Goal: Information Seeking & Learning: Learn about a topic

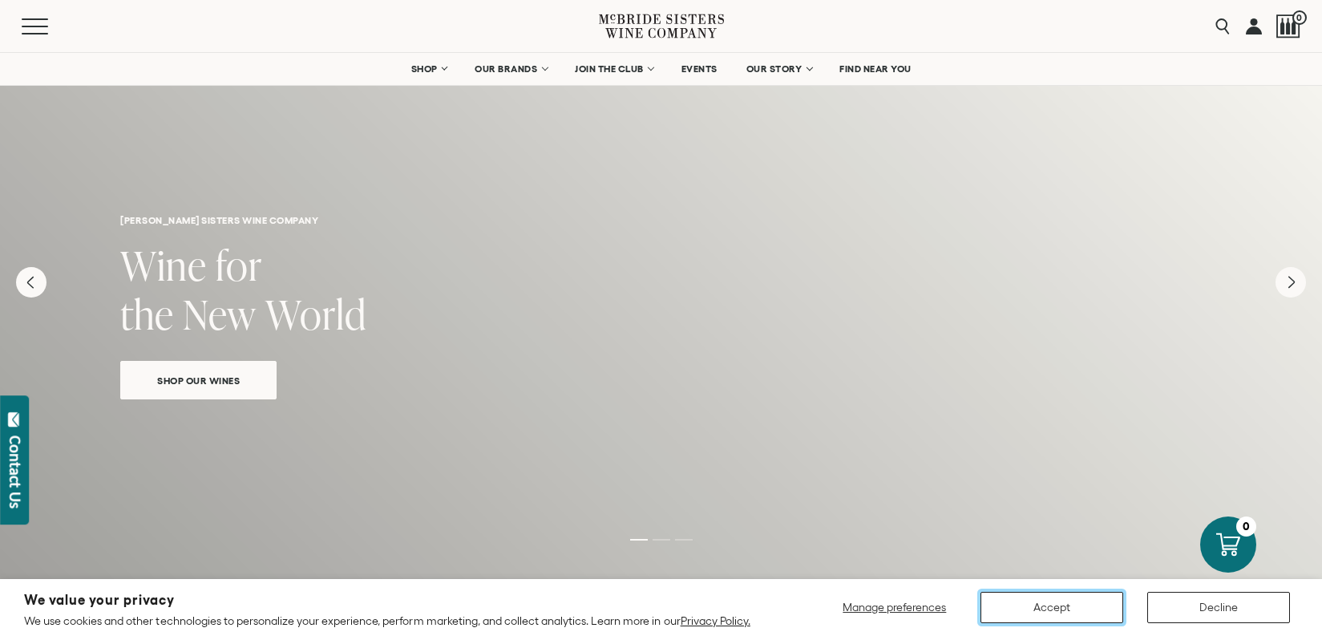
click at [1055, 608] on button "Accept" at bounding box center [1052, 607] width 143 height 31
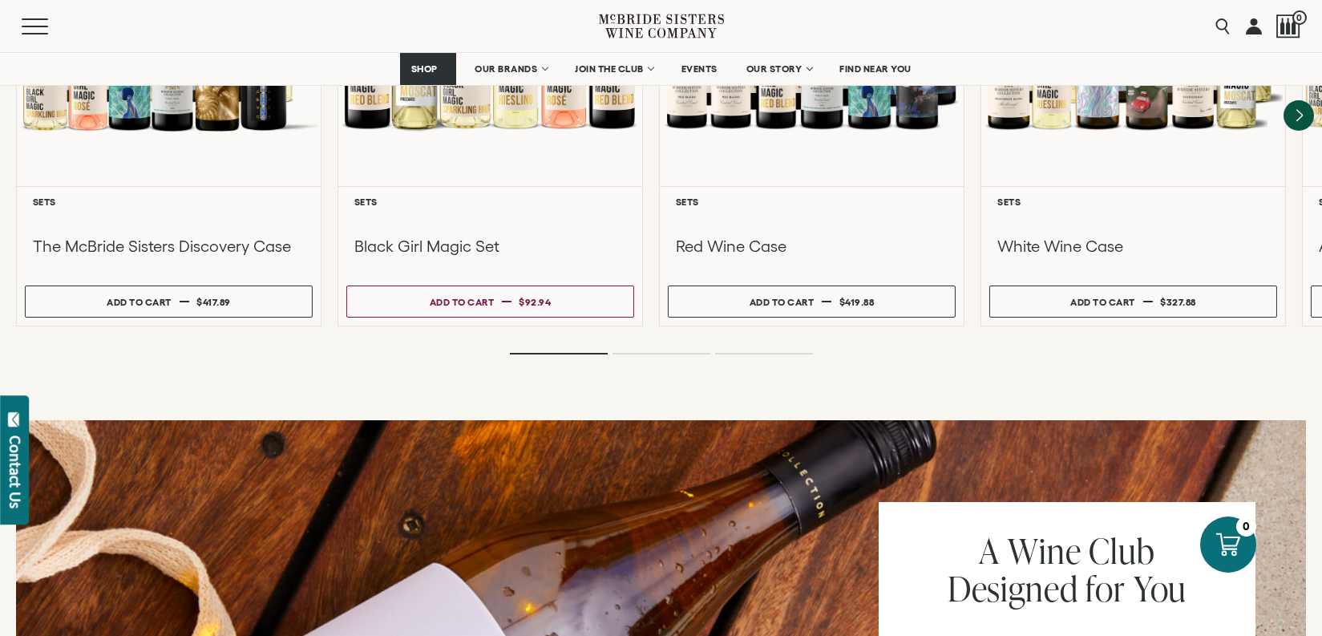
scroll to position [1443, 0]
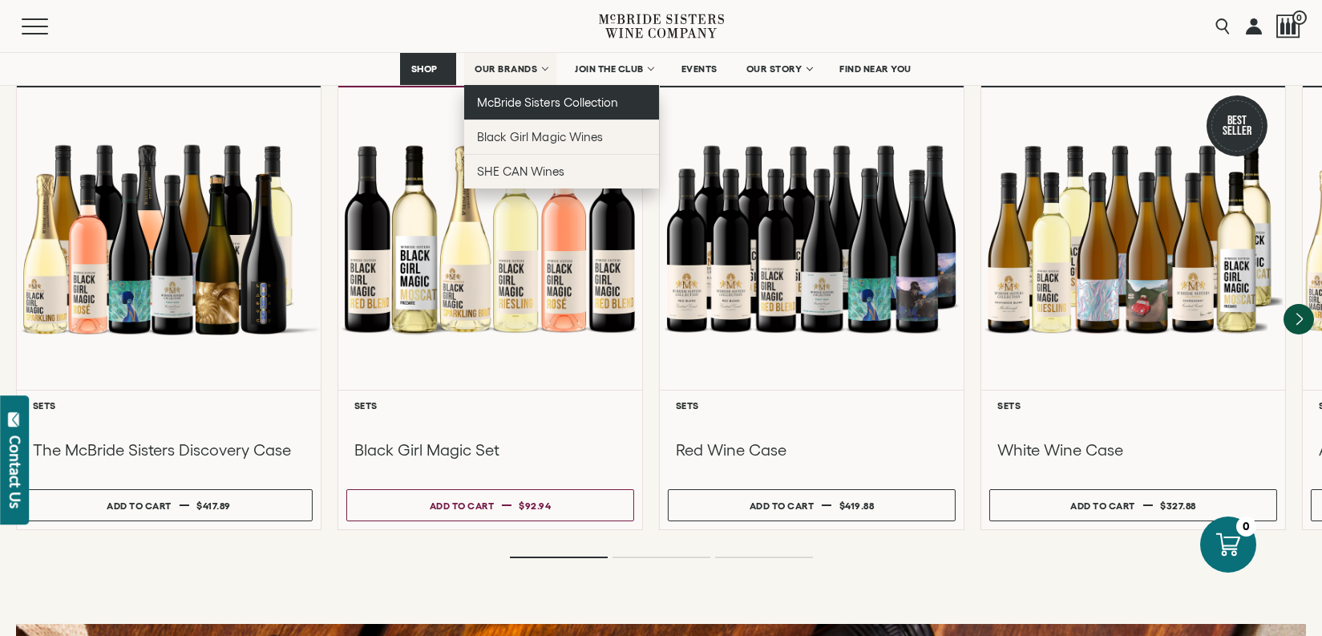
click at [502, 97] on span "McBride Sisters Collection" at bounding box center [547, 102] width 141 height 14
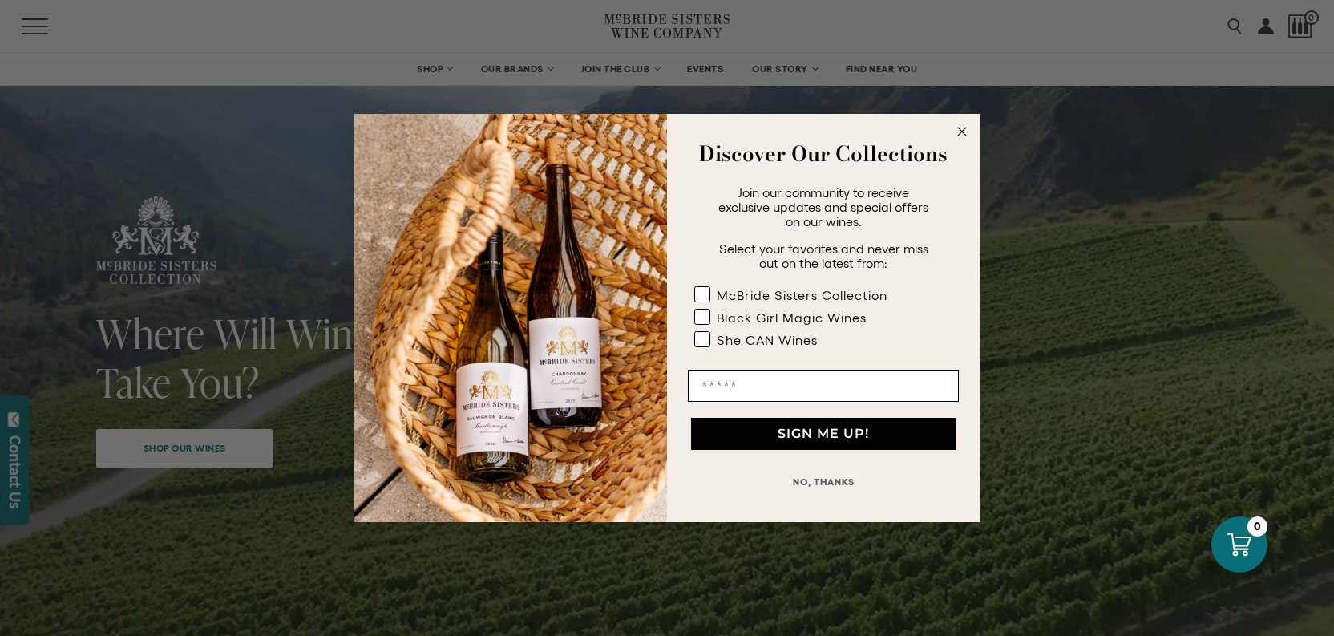
click at [961, 132] on icon "Close dialog" at bounding box center [962, 131] width 8 height 8
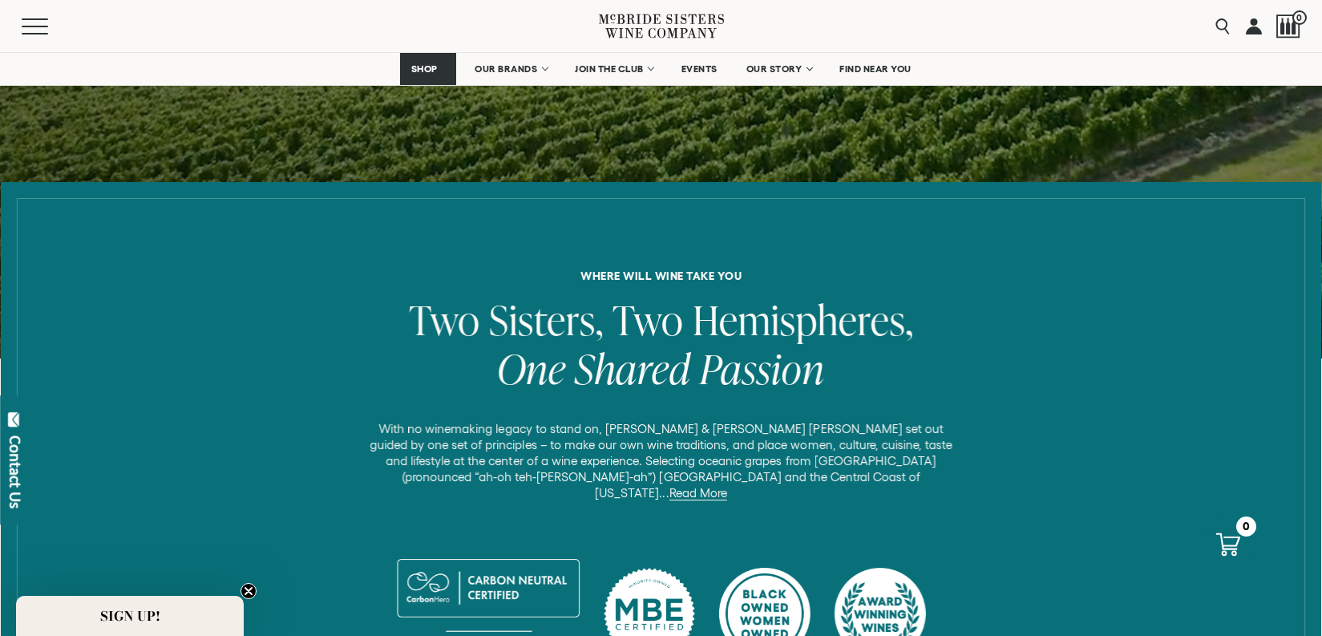
scroll to position [561, 0]
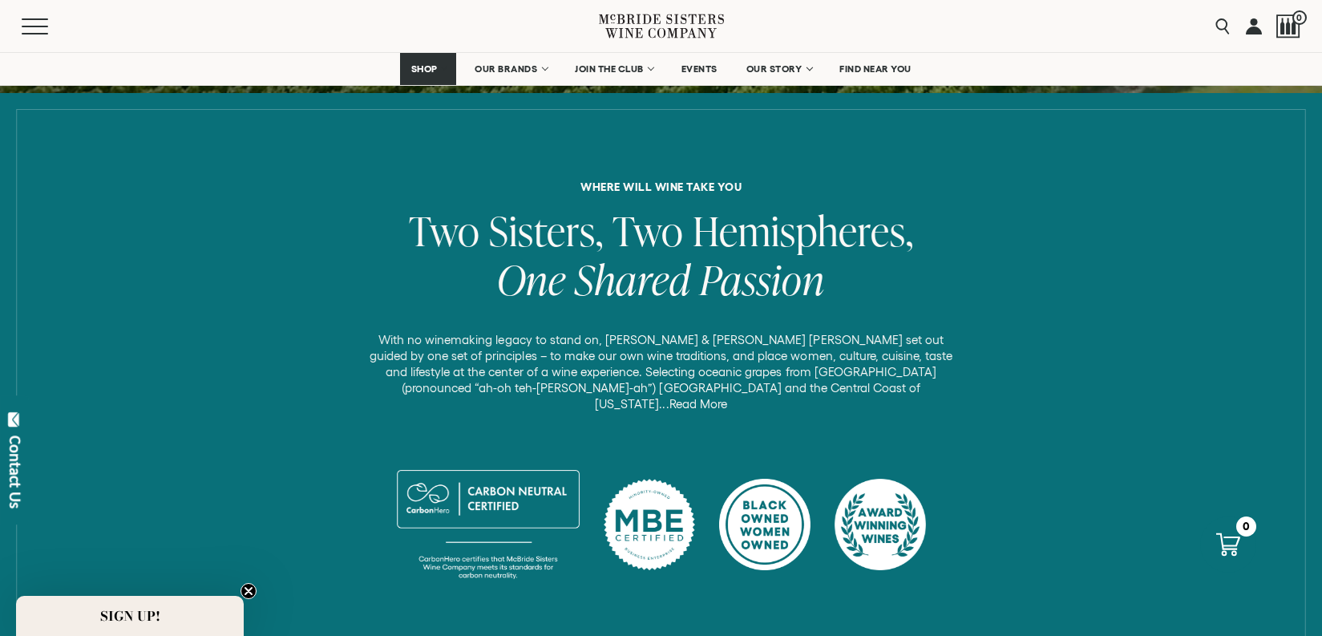
click at [727, 397] on link "Read More" at bounding box center [698, 404] width 58 height 14
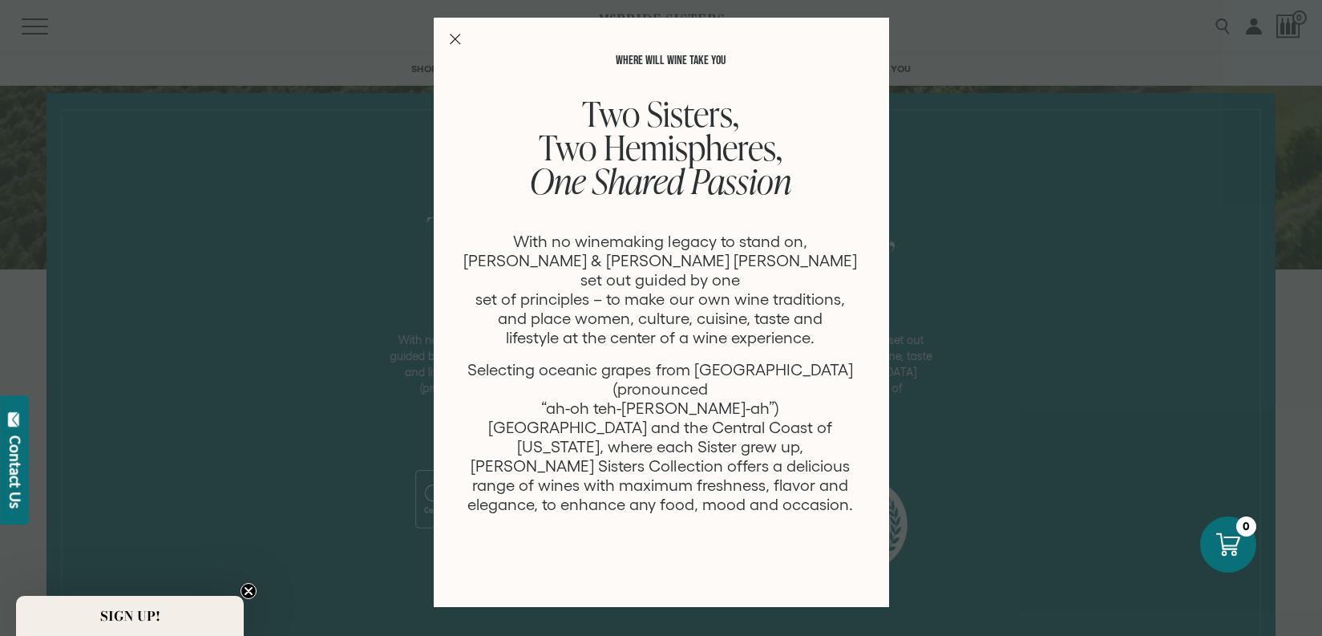
scroll to position [0, 0]
click at [456, 40] on line "Close Modal" at bounding box center [455, 39] width 10 height 10
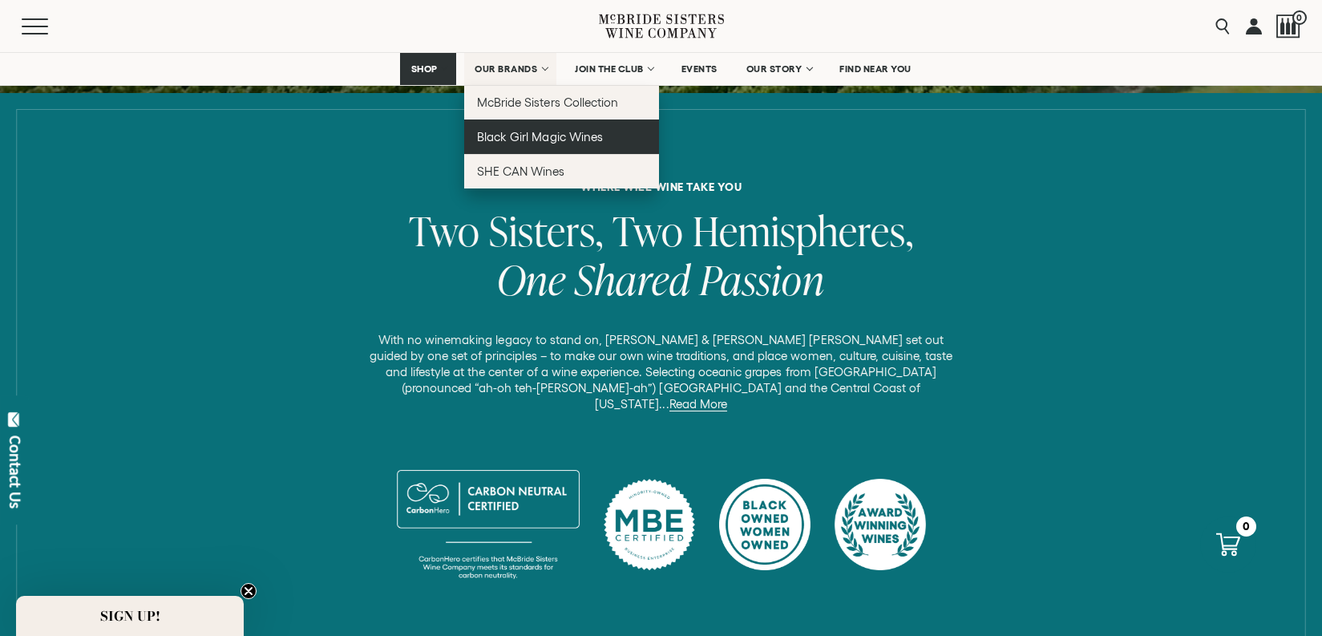
click at [539, 136] on span "Black Girl Magic Wines" at bounding box center [539, 137] width 125 height 14
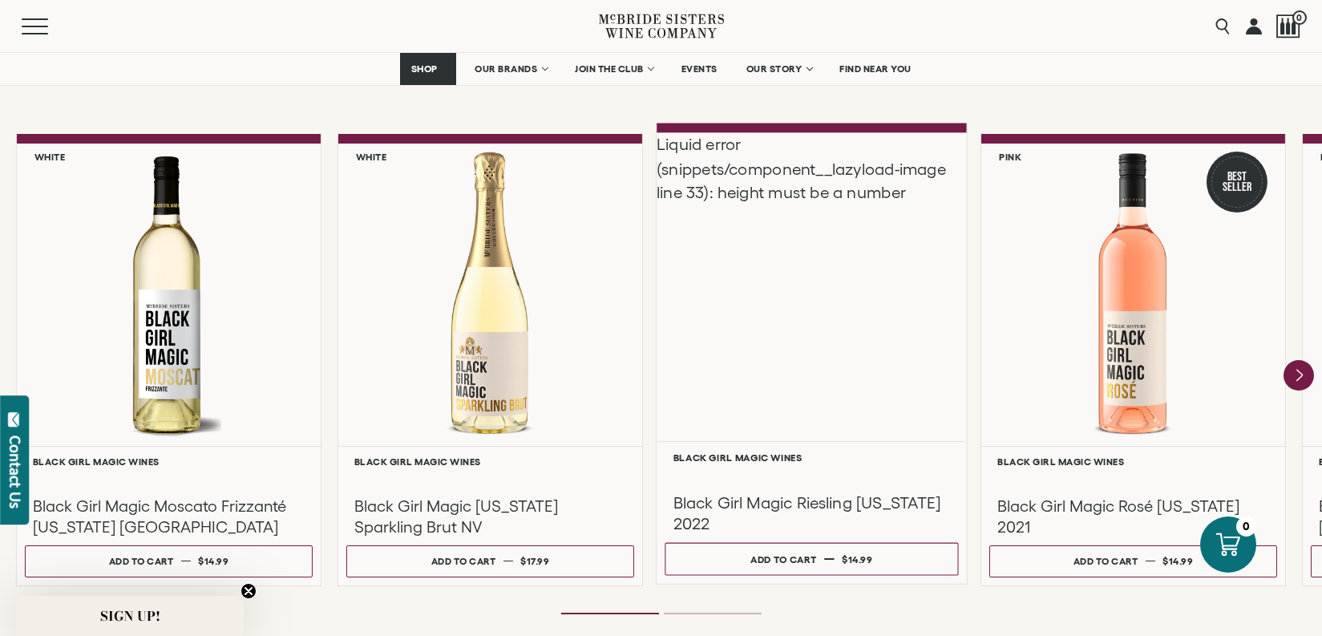
scroll to position [1363, 0]
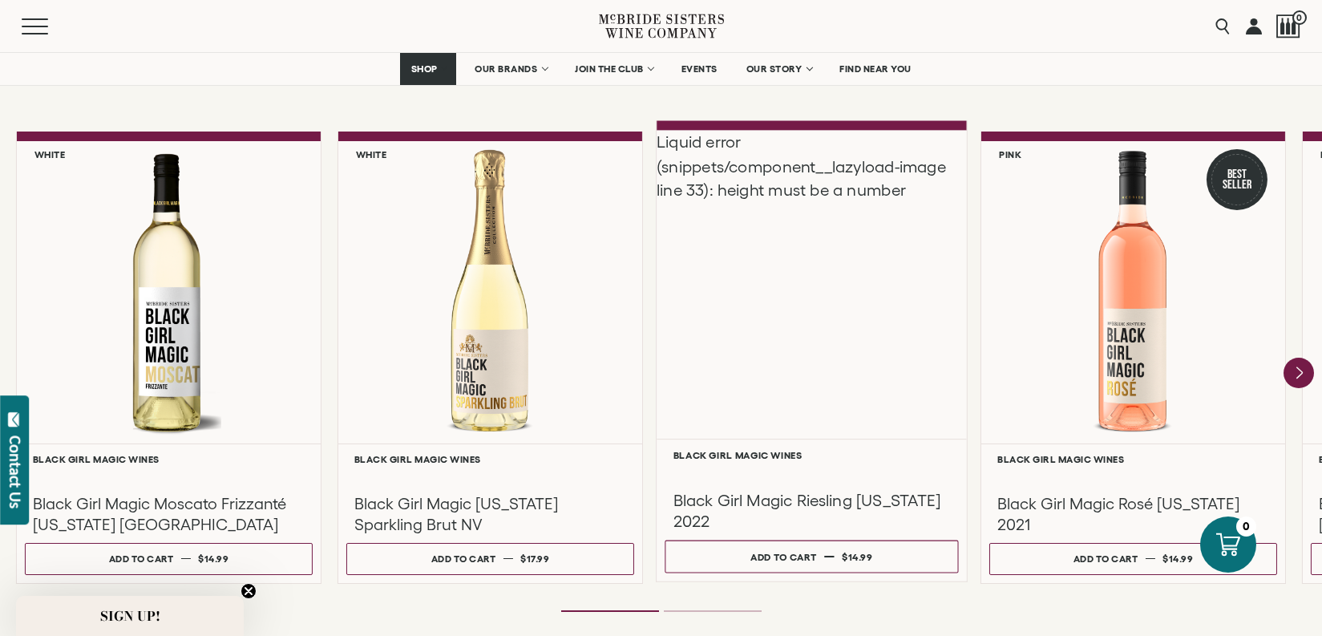
click at [822, 348] on div "Liquid error (snippets/component__lazyload-image line 33): height must be a num…" at bounding box center [812, 284] width 310 height 309
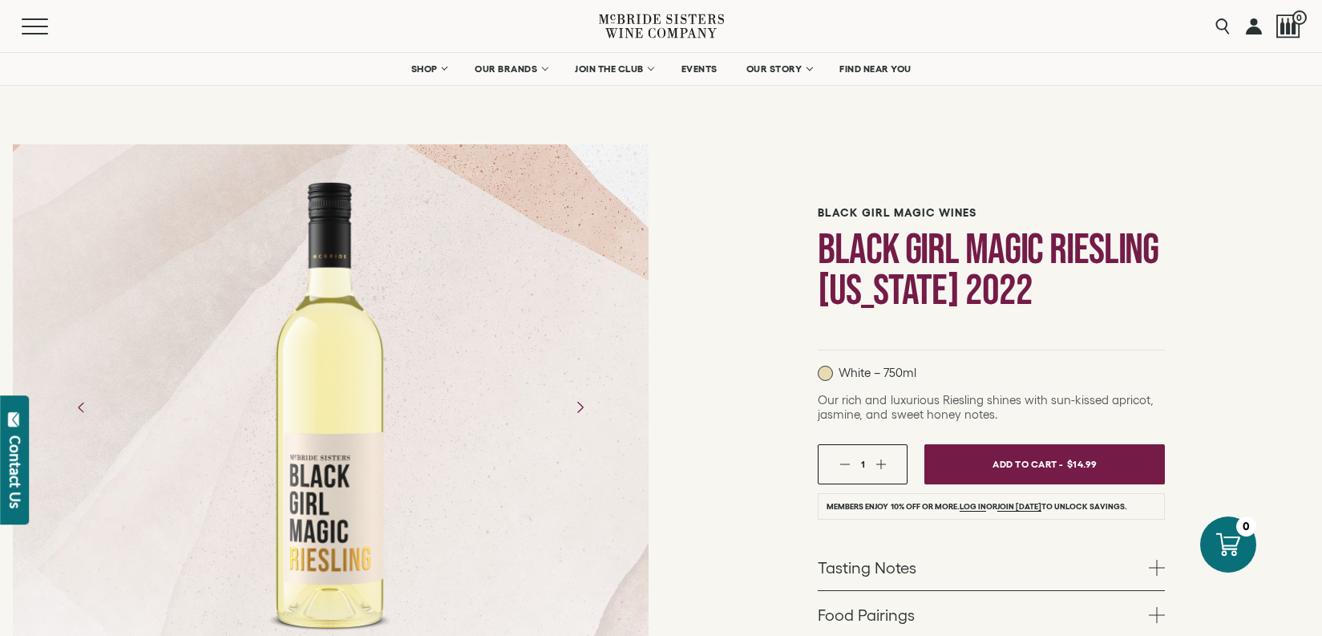
click at [580, 408] on icon "Next" at bounding box center [579, 407] width 28 height 28
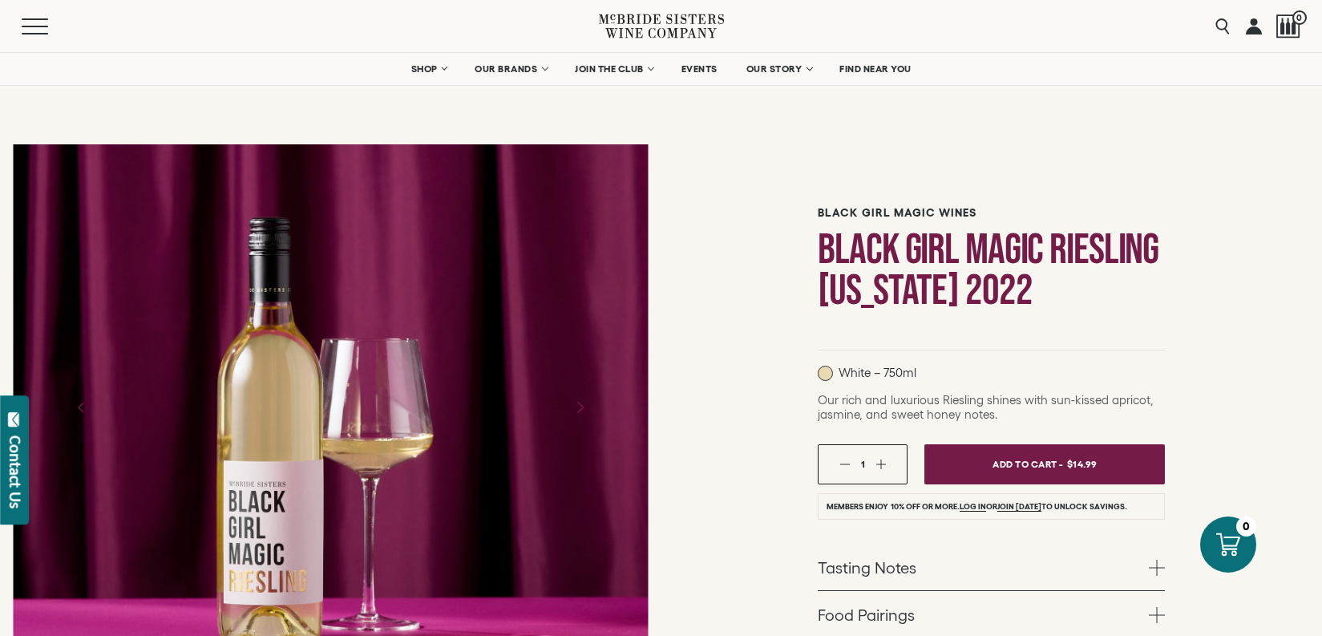
click at [580, 407] on icon "Next" at bounding box center [579, 407] width 28 height 28
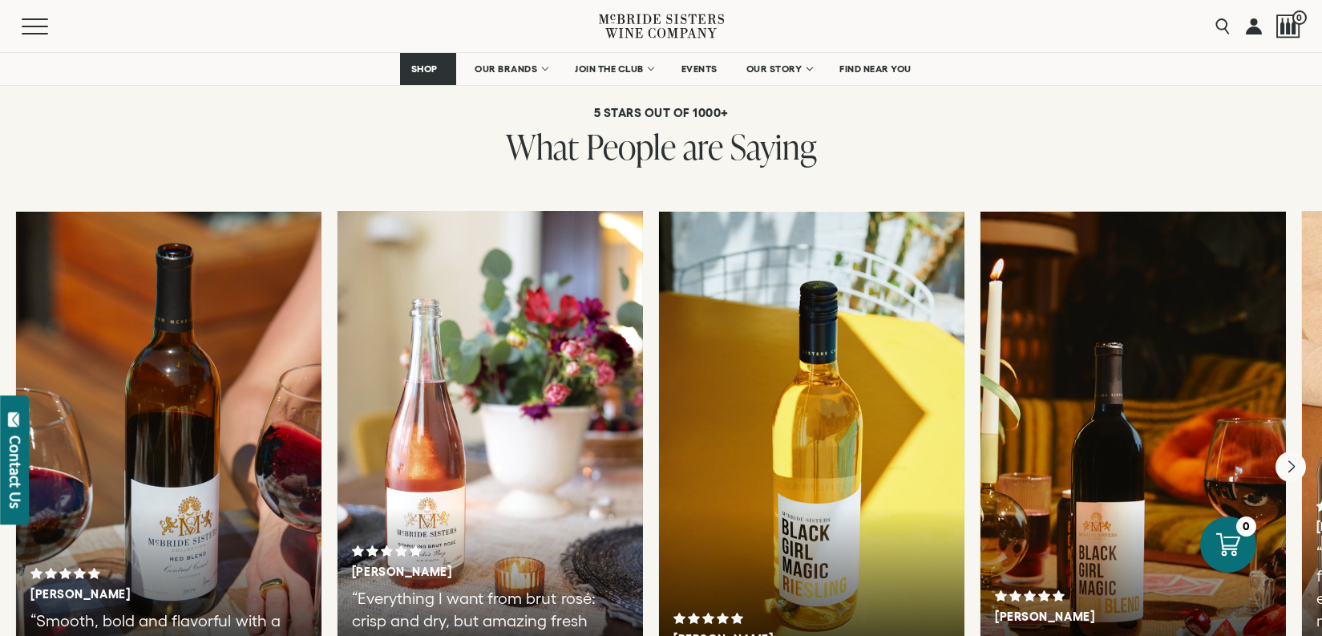
scroll to position [2887, 0]
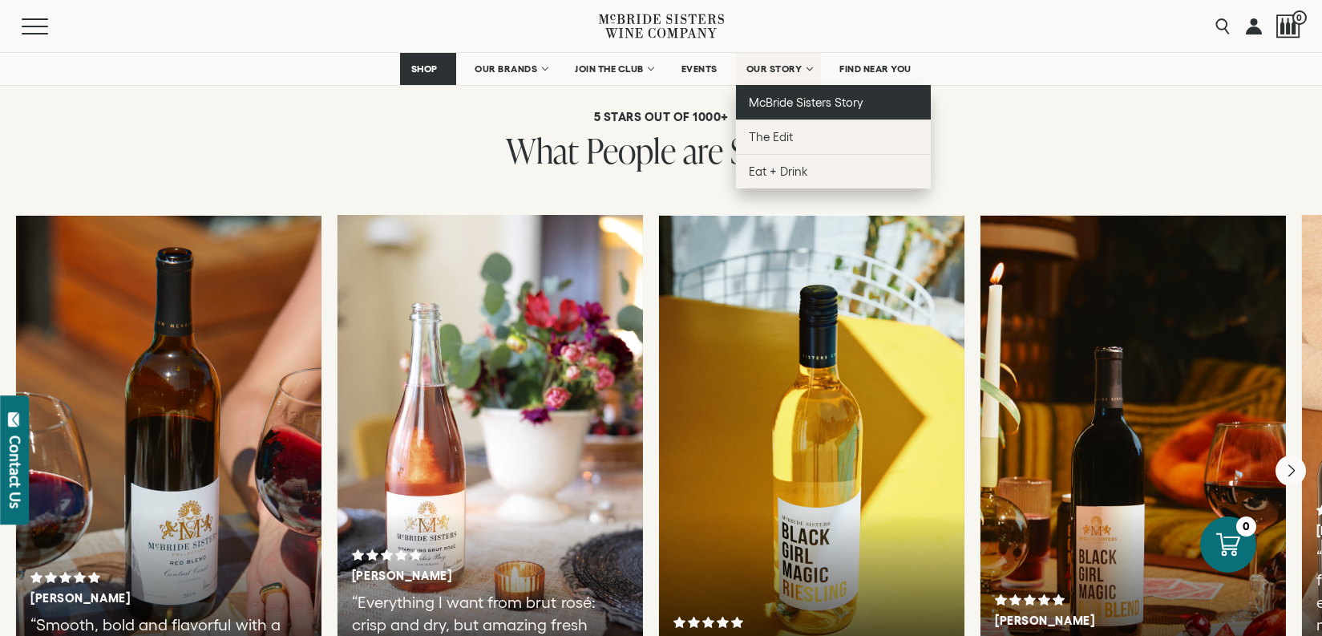
click at [801, 102] on span "McBride Sisters Story" at bounding box center [806, 102] width 115 height 14
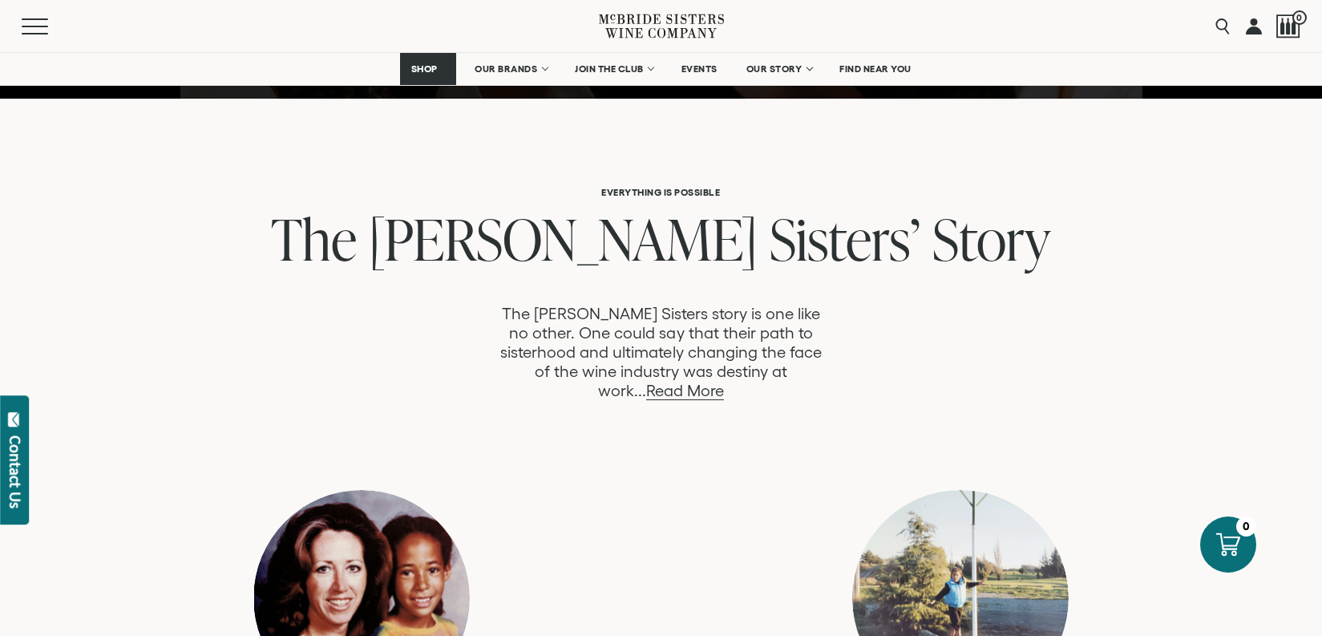
scroll to position [802, 0]
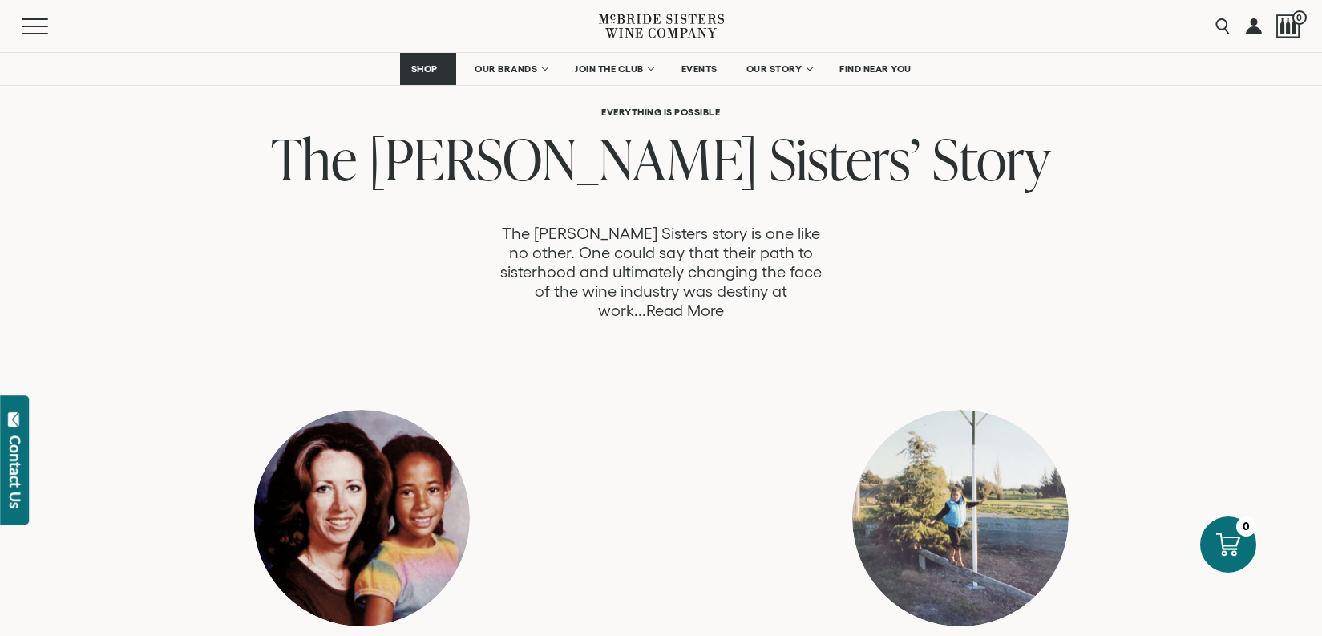
click at [724, 301] on link "Read More" at bounding box center [685, 310] width 78 height 18
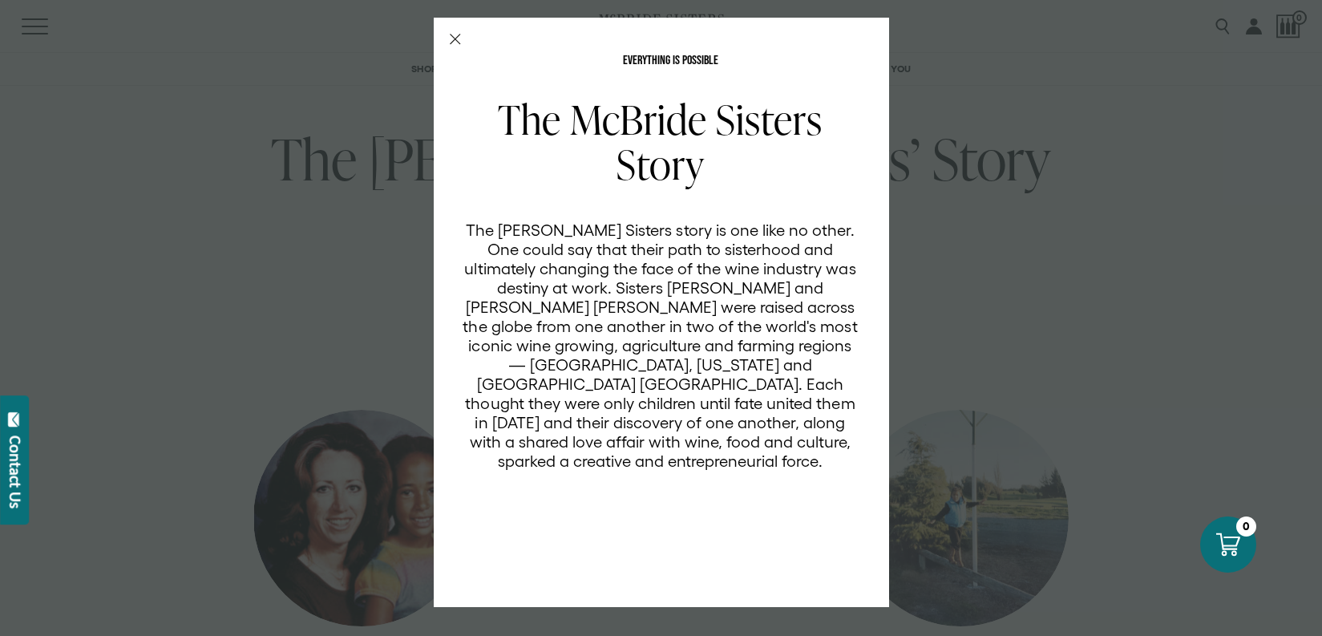
click at [448, 38] on div "EVERYTHING IS POSSIBLE The McBride Sisters Story The McBride Sisters story is o…" at bounding box center [661, 312] width 455 height 589
click at [458, 36] on line "Close Modal" at bounding box center [455, 39] width 10 height 10
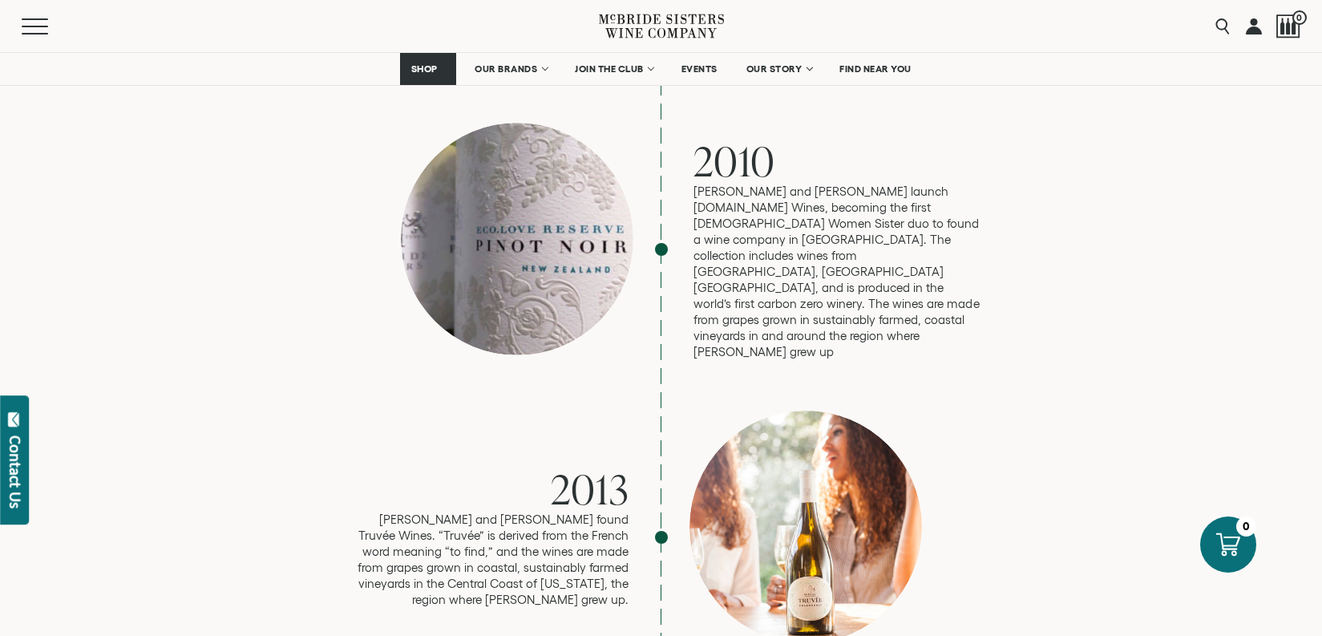
scroll to position [2325, 0]
